Goal: Book appointment/travel/reservation

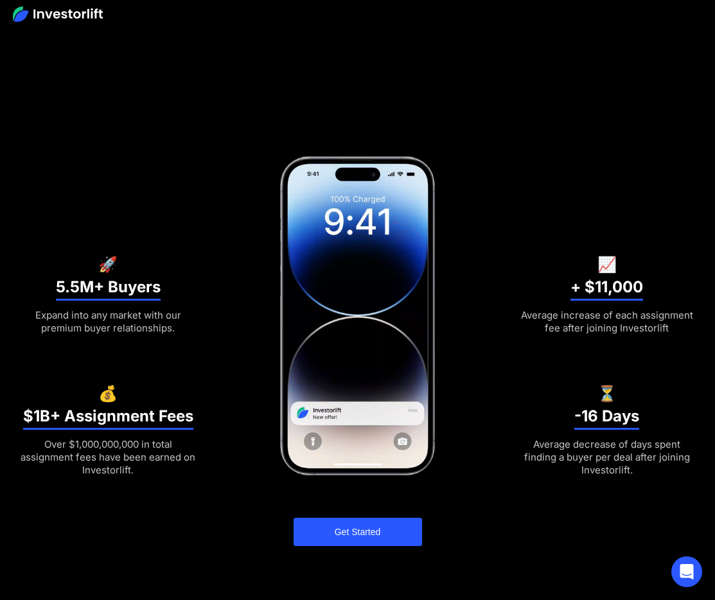
scroll to position [250, 0]
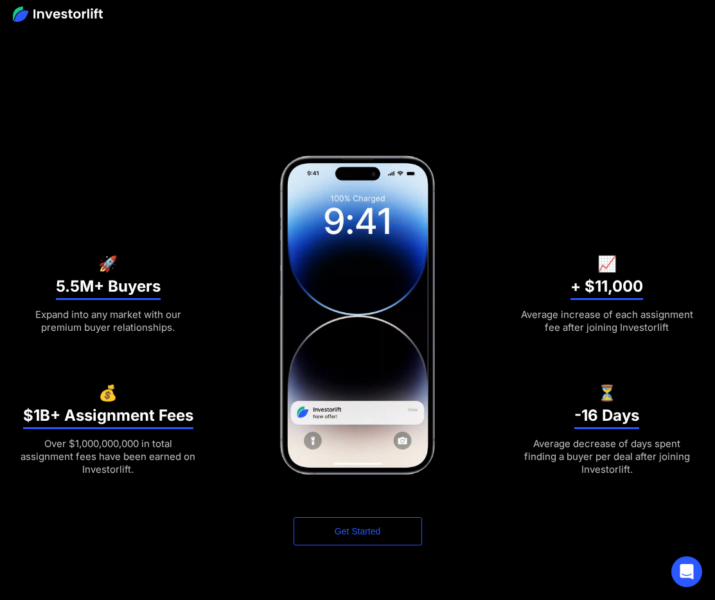
click at [357, 517] on div "More buyers. AI-powered targeting. Higher assignment fees. 🚀 5.5M+ Buyers Expan…" at bounding box center [358, 184] width 674 height 724
click at [348, 537] on link "Get Started" at bounding box center [358, 531] width 129 height 28
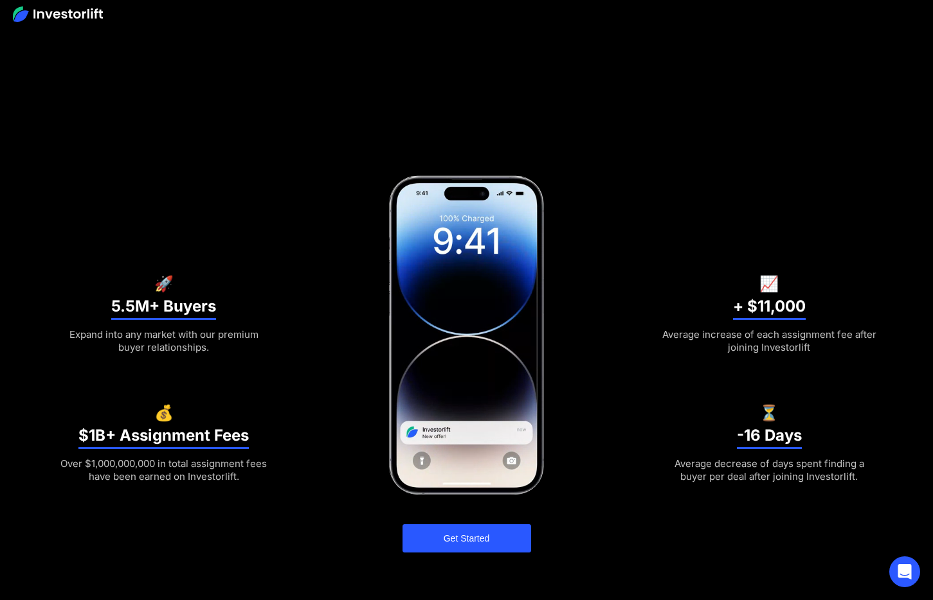
scroll to position [240, 0]
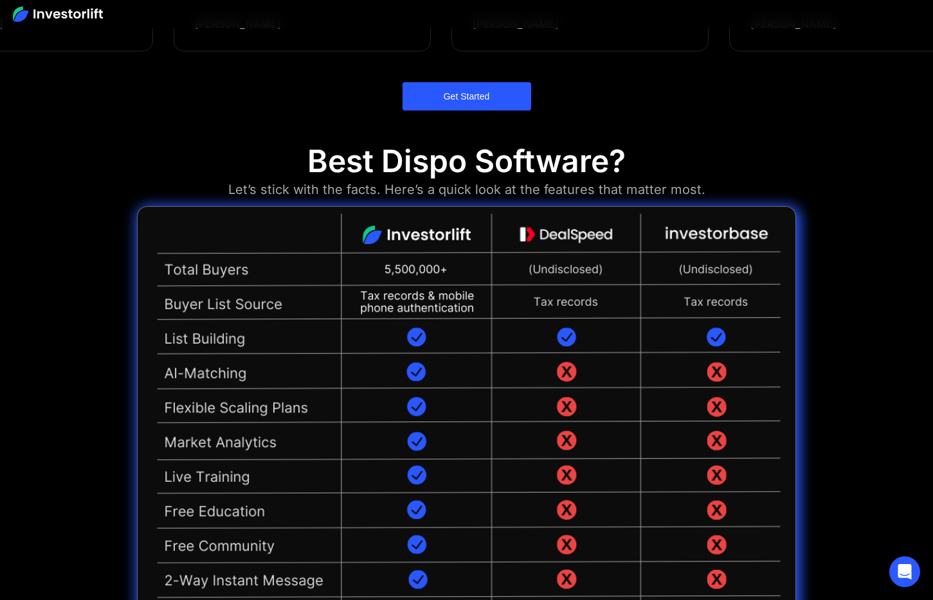
click at [715, 335] on section "More buyers. AI-powered targeting. Higher assignment fees. 🚀 5.5M+ Buyers Expan…" at bounding box center [466, 203] width 933 height 2464
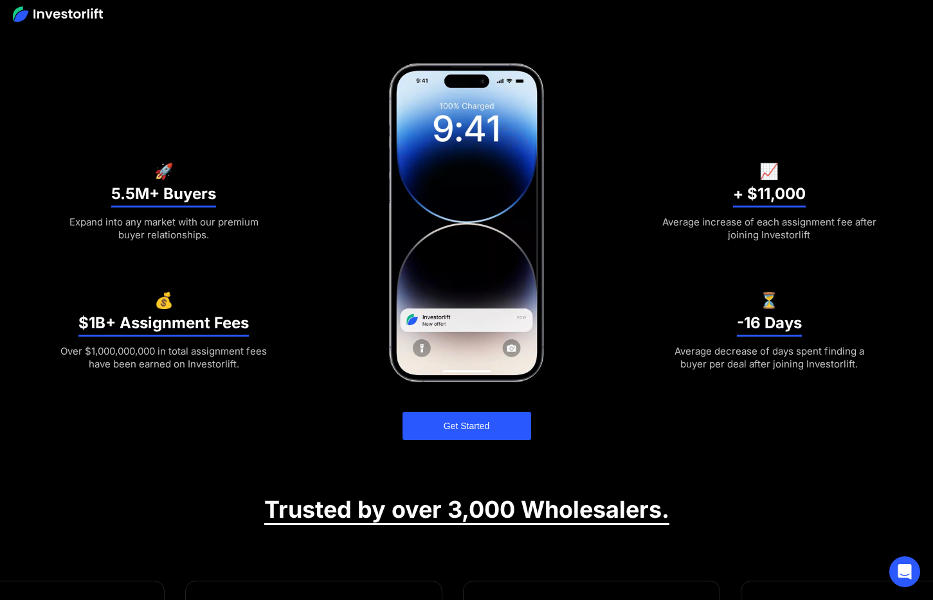
scroll to position [343, 0]
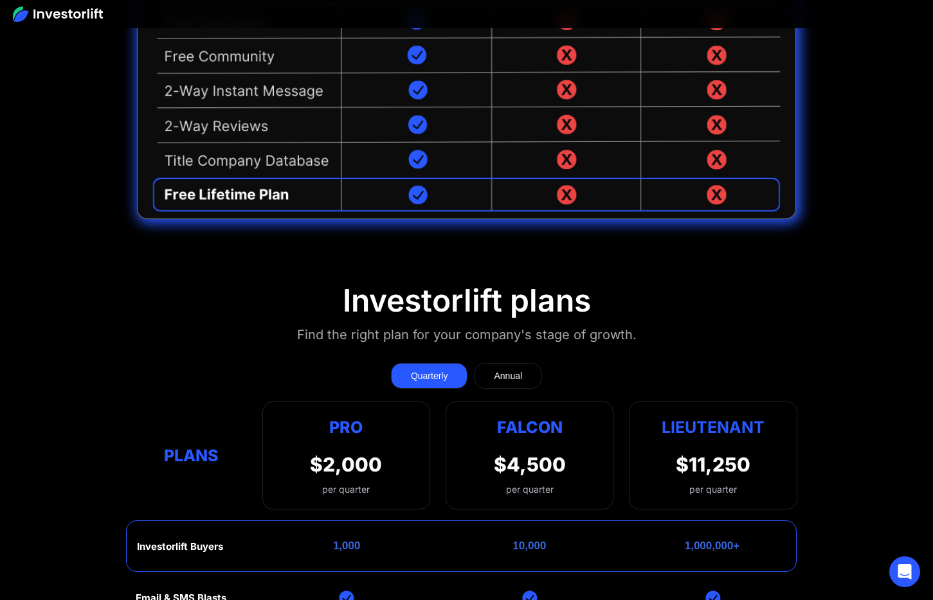
scroll to position [1590, 0]
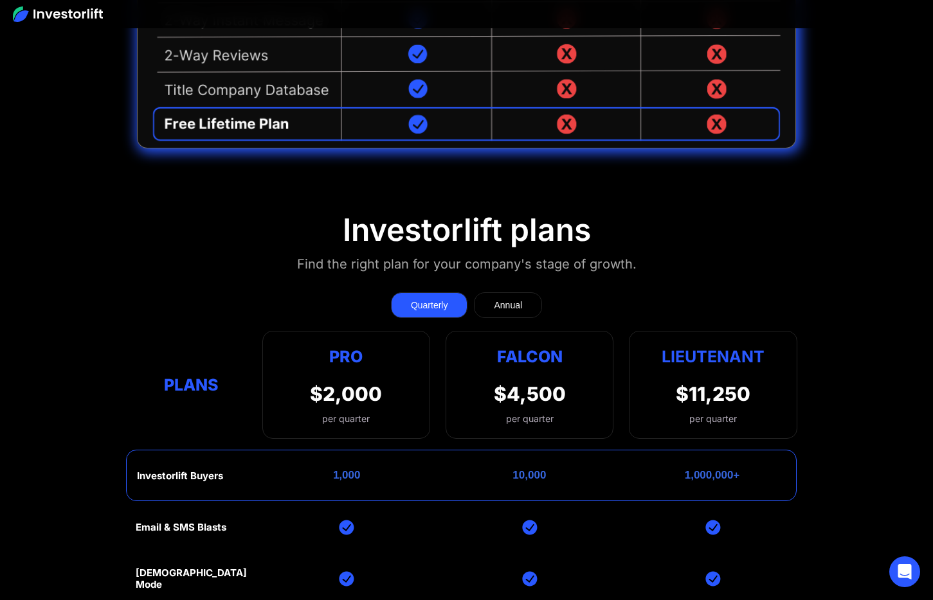
click at [524, 292] on link "Annual" at bounding box center [508, 305] width 68 height 26
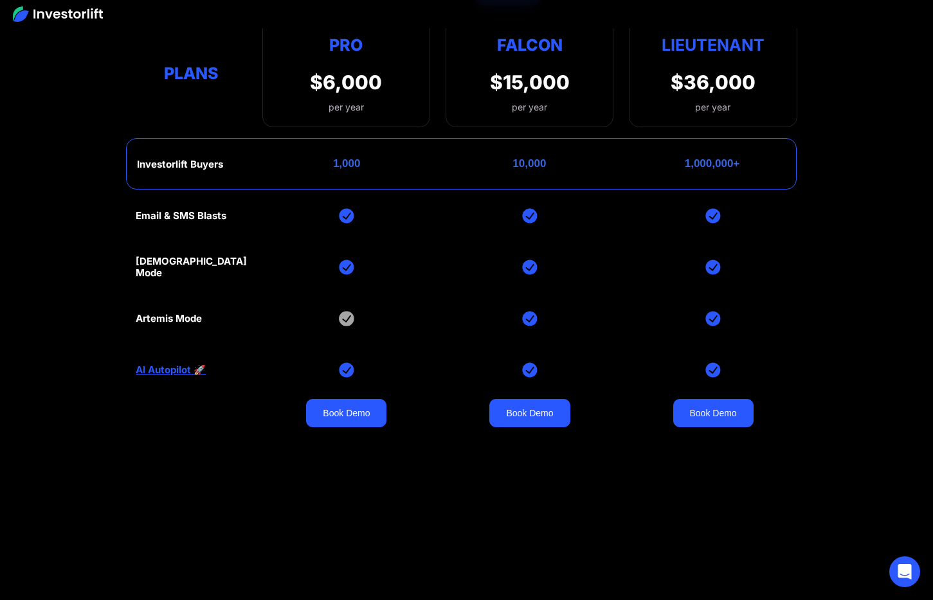
scroll to position [1921, 0]
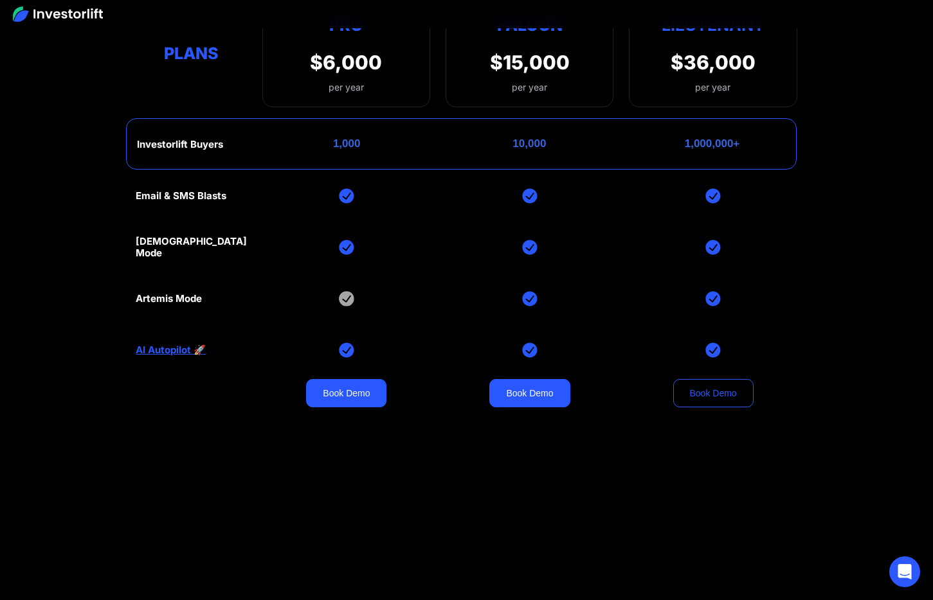
click at [701, 381] on link "Book Demo" at bounding box center [713, 393] width 80 height 28
